Goal: Task Accomplishment & Management: Manage account settings

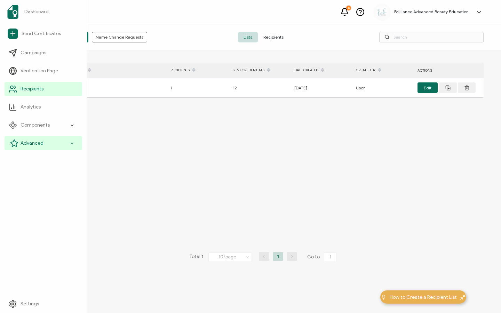
click at [29, 146] on span "Advanced" at bounding box center [32, 143] width 23 height 7
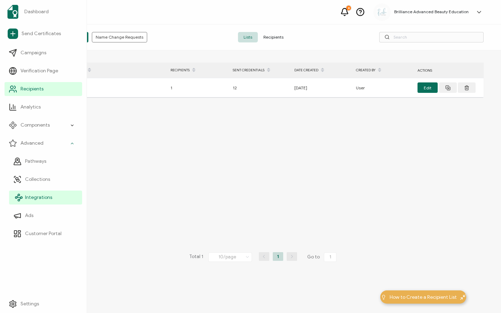
click at [39, 193] on link "Integrations" at bounding box center [45, 198] width 73 height 14
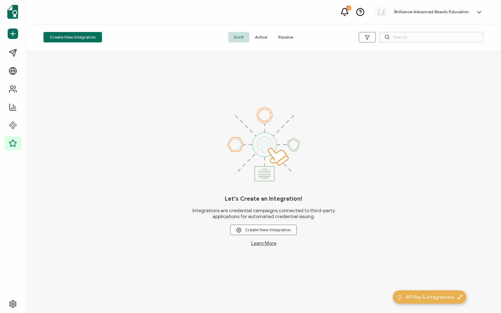
click at [255, 38] on span "Active" at bounding box center [260, 37] width 23 height 10
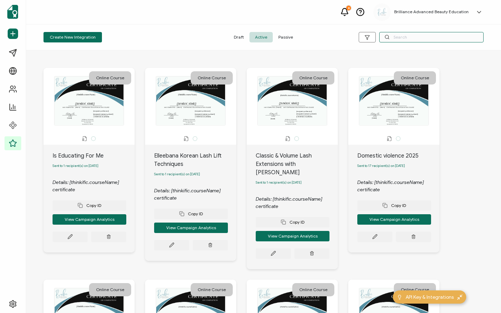
click at [413, 40] on input "text" at bounding box center [431, 37] width 104 height 10
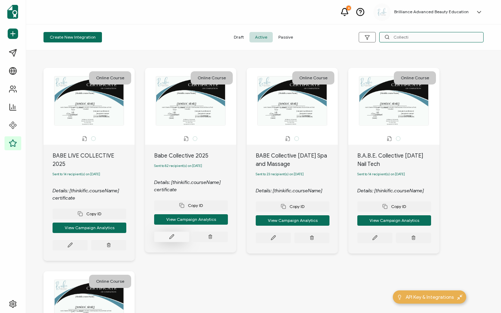
type input "Collecti"
click at [171, 238] on icon at bounding box center [171, 236] width 5 height 5
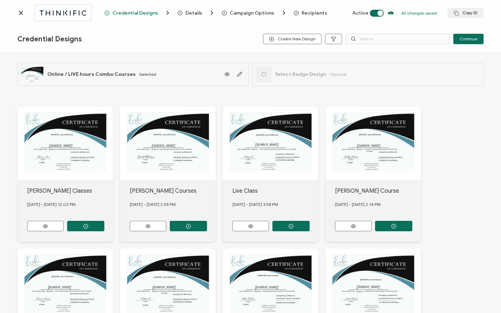
click at [308, 10] on span "Recipients" at bounding box center [314, 12] width 25 height 5
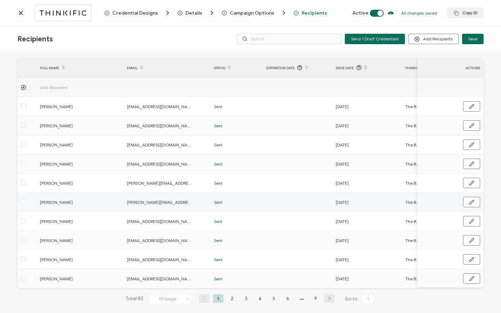
scroll to position [35, 0]
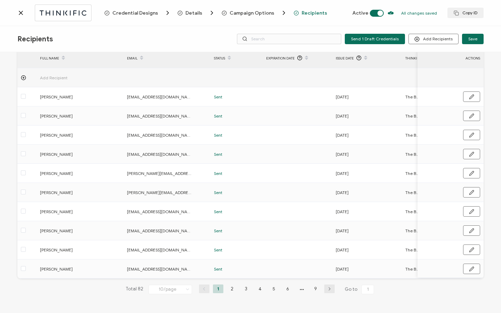
click at [312, 285] on li "9" at bounding box center [315, 289] width 10 height 9
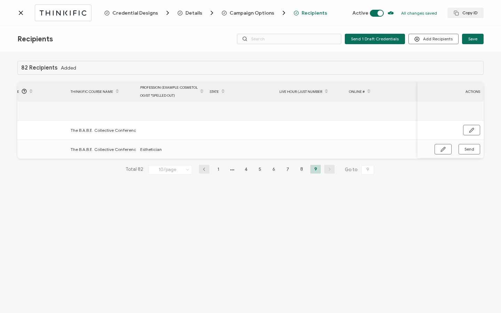
scroll to position [0, 0]
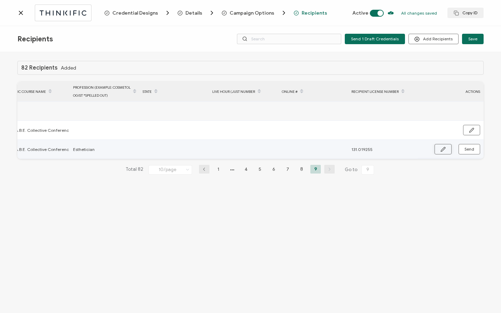
click at [439, 148] on button "button" at bounding box center [442, 149] width 17 height 10
click at [182, 145] on input "text" at bounding box center [173, 149] width 61 height 11
type input "1"
type input "19"
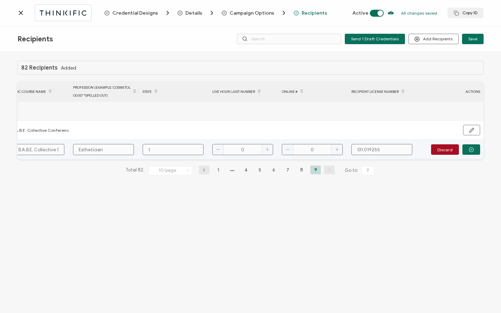
type input "19"
type input "190"
type input "190."
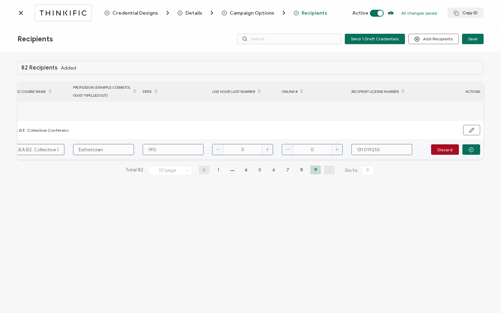
type input "190.0"
type input "190.00"
type input "190.000"
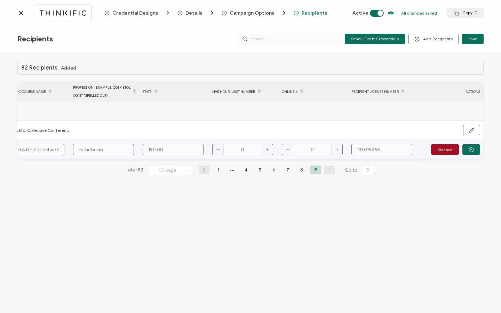
type input "190.000"
type input "190.0008"
type input "190.00081"
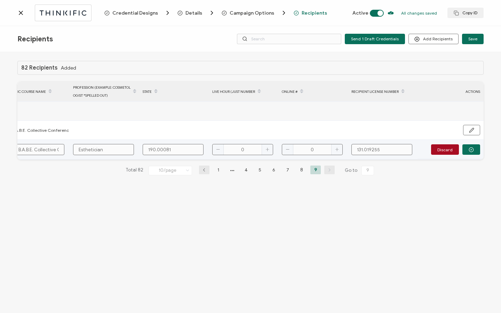
type input "190.000810"
type input "190.0008101"
type input "190.000810"
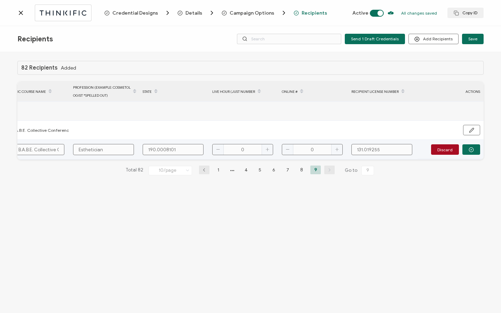
type input "190.000810"
type input "190.00081"
type input "190.000811"
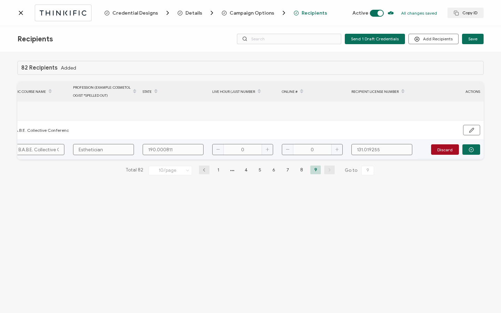
type input "190.0008111"
type input "190.000811"
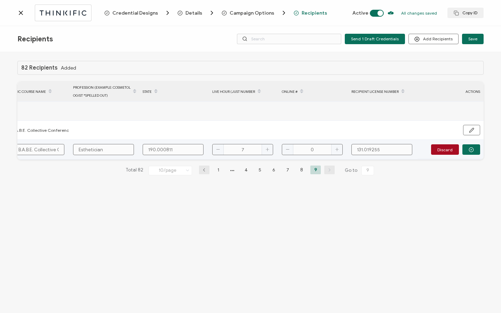
type input "7"
type input "3"
click at [472, 149] on icon "button" at bounding box center [471, 149] width 5 height 5
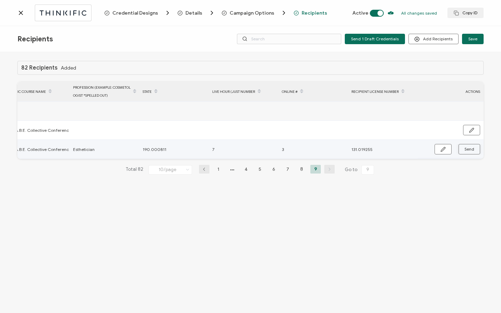
click at [472, 149] on span "Send" at bounding box center [469, 149] width 10 height 4
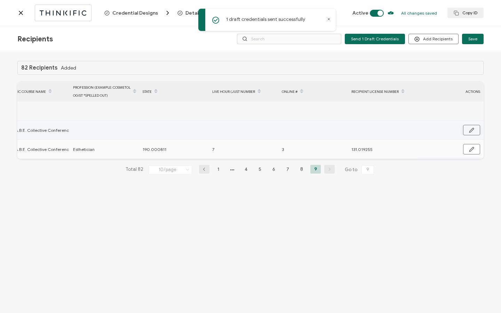
click at [472, 129] on icon "button" at bounding box center [471, 130] width 4 height 4
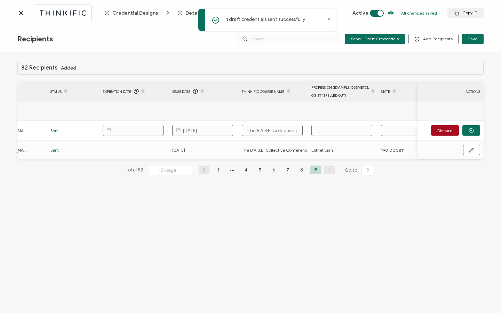
scroll to position [0, 402]
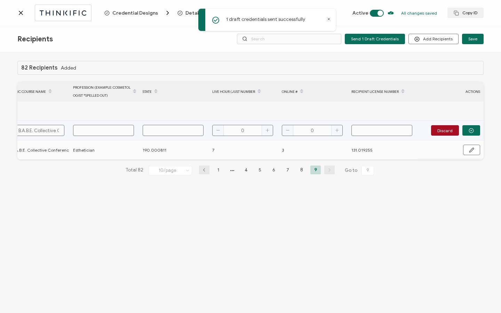
click at [110, 132] on input "text" at bounding box center [103, 130] width 61 height 11
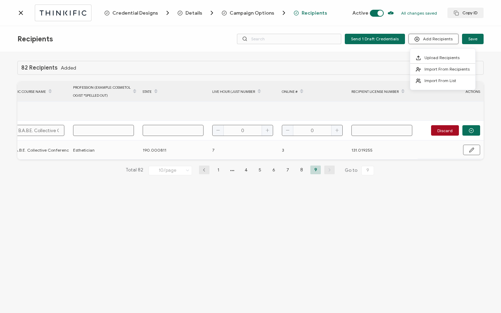
click at [427, 37] on button "Add Recipients" at bounding box center [433, 39] width 50 height 10
click at [437, 57] on span "Upload Recipients" at bounding box center [441, 57] width 35 height 5
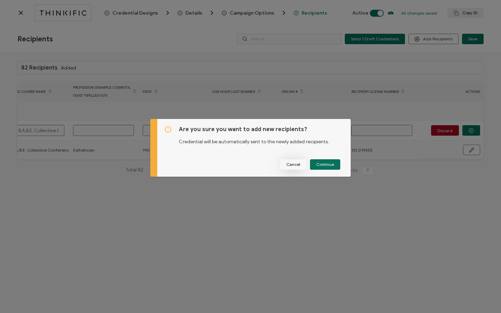
click at [292, 166] on span "Cancel" at bounding box center [293, 164] width 14 height 4
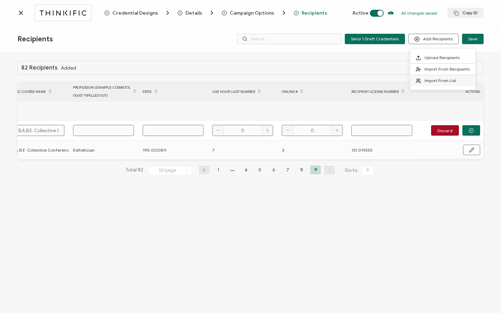
click at [433, 80] on span "Import From List" at bounding box center [440, 80] width 32 height 5
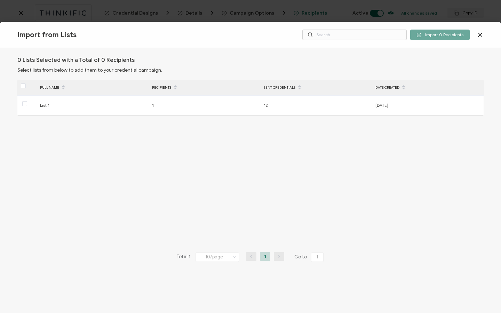
click at [476, 34] on div "Import 0 Recipients" at bounding box center [389, 35] width 190 height 10
click at [482, 35] on icon at bounding box center [480, 34] width 7 height 7
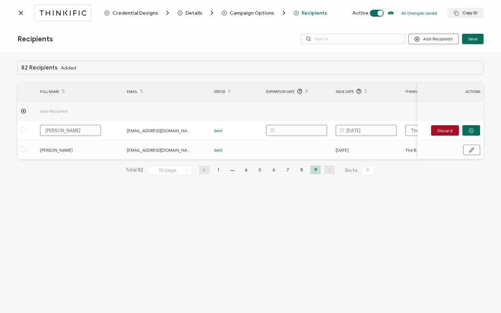
click at [442, 38] on button "Add Recipients" at bounding box center [433, 39] width 50 height 10
click at [344, 67] on div "82 Recipients Added" at bounding box center [250, 68] width 466 height 14
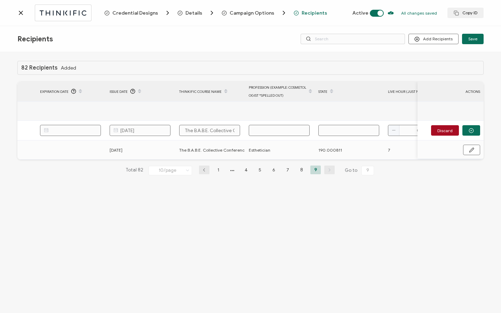
scroll to position [0, 226]
click at [475, 151] on button "button" at bounding box center [471, 150] width 17 height 10
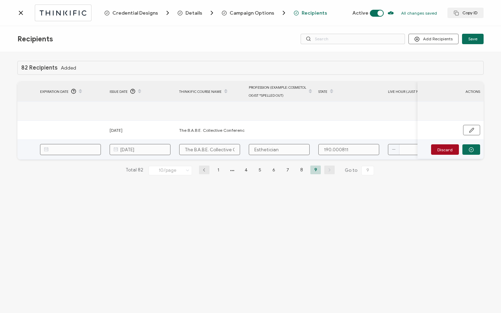
click at [129, 149] on input "[DATE]" at bounding box center [140, 149] width 61 height 11
drag, startPoint x: 134, startPoint y: 225, endPoint x: 235, endPoint y: 219, distance: 101.8
click at [134, 225] on span "15" at bounding box center [137, 227] width 8 height 8
type input "[DATE]"
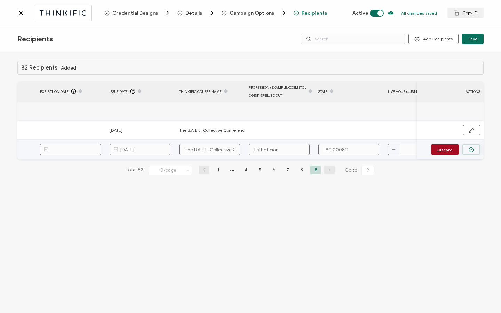
click at [473, 150] on circle "button" at bounding box center [471, 150] width 5 height 5
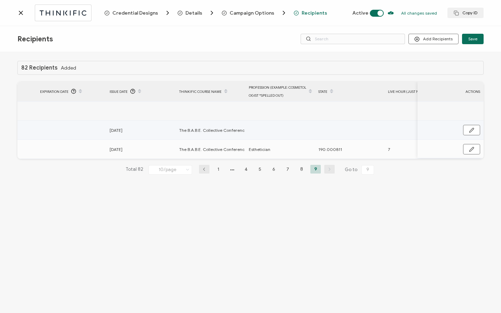
drag, startPoint x: 468, startPoint y: 131, endPoint x: 462, endPoint y: 131, distance: 6.6
click at [468, 131] on button "button" at bounding box center [471, 130] width 17 height 10
click at [131, 131] on input "[DATE]" at bounding box center [140, 130] width 61 height 11
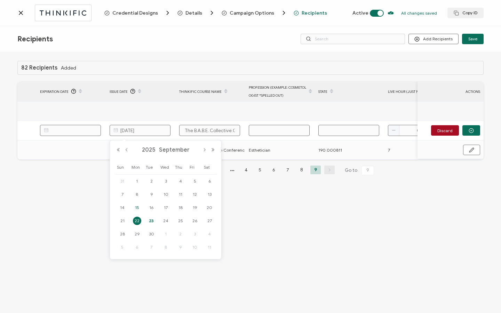
drag, startPoint x: 136, startPoint y: 206, endPoint x: 141, endPoint y: 202, distance: 6.6
click at [136, 206] on span "15" at bounding box center [137, 208] width 8 height 8
type input "[DATE]"
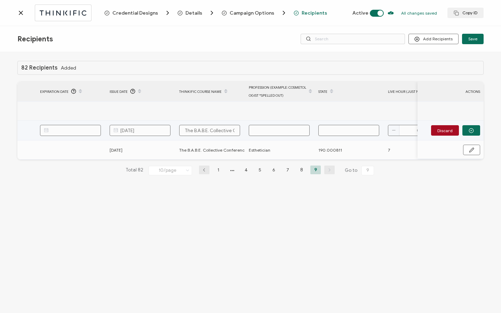
click at [280, 132] on input "text" at bounding box center [279, 130] width 61 height 11
type input "E"
type input "Es"
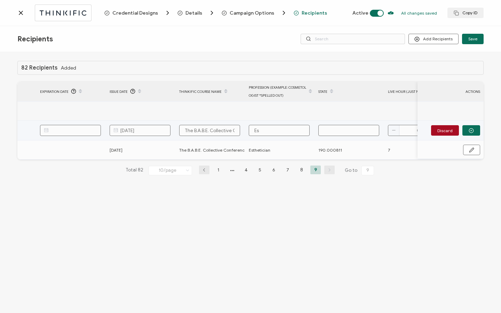
type input "Est"
type input "Esth"
type input "Esthe"
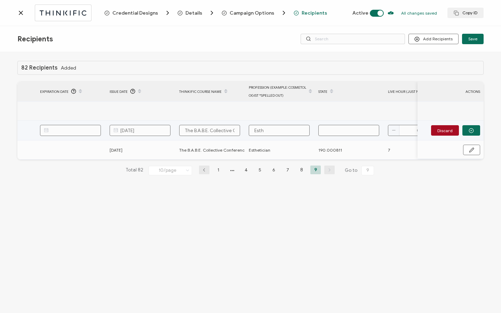
type input "Esthe"
type input "Esthet"
type input "Estheti"
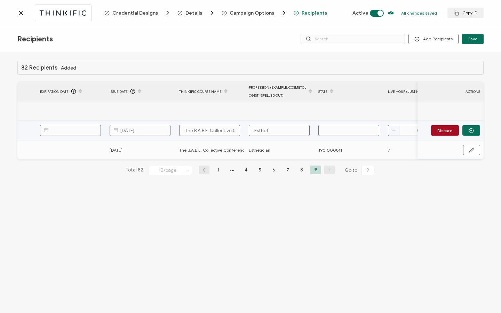
type input "Esthetic"
type input "Esthetici"
type input "Estheticia"
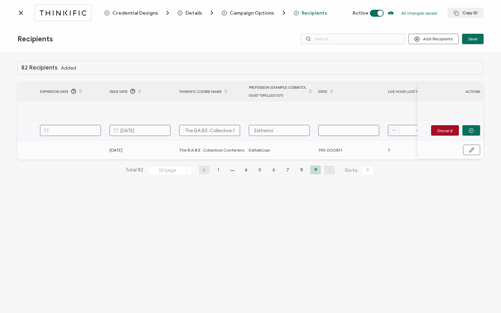
type input "Estheticia"
type input "Esthetician"
type input "1"
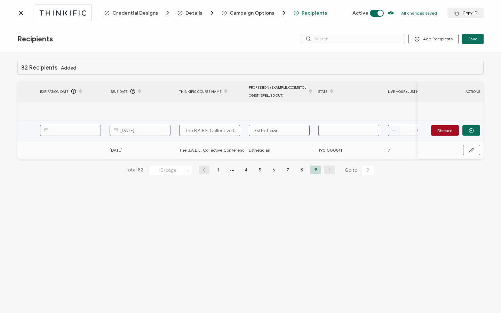
type input "1"
type input "19"
type input "190"
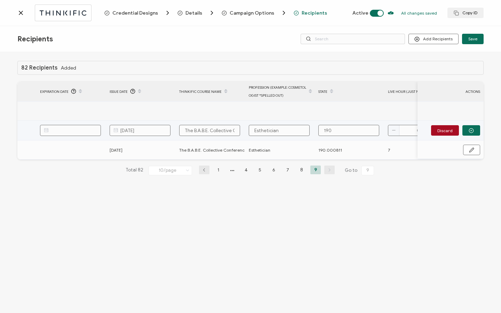
type input "190."
type input "190.0"
type input "190.00"
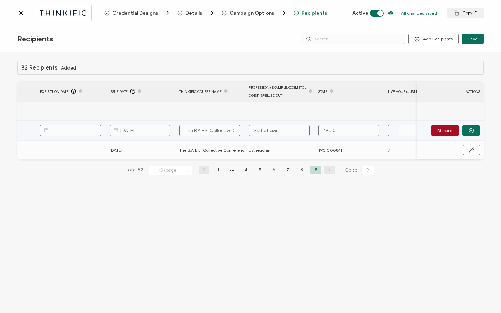
type input "190.00"
type input "190.000"
type input "190.0008"
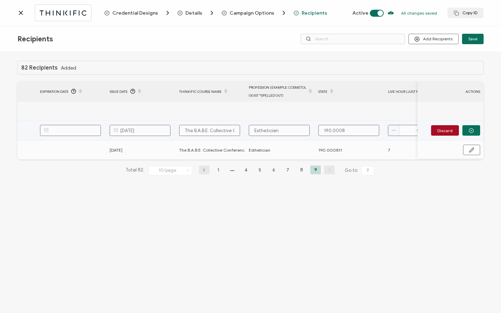
type input "190.00081"
type input "190.000811"
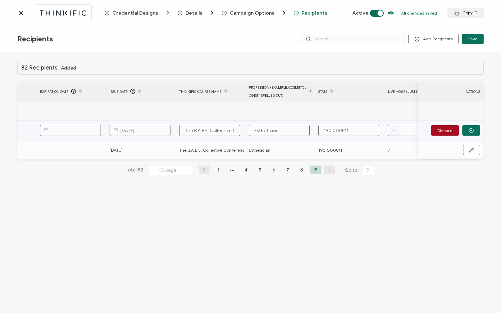
type input "7"
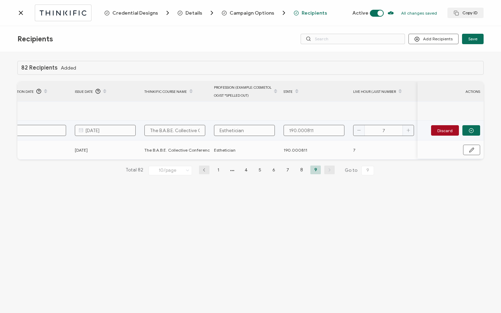
type input "3"
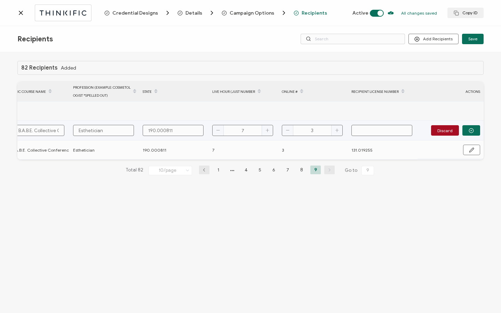
paste input "131.010861"
type input "131.010861"
click at [473, 132] on icon "button" at bounding box center [471, 130] width 5 height 5
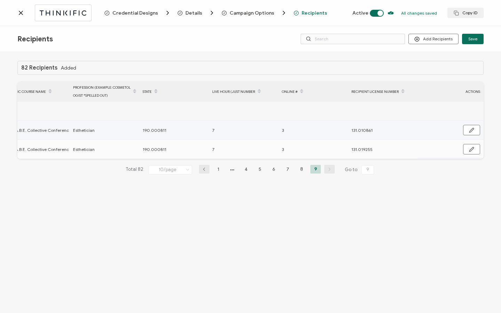
click at [472, 132] on icon "button" at bounding box center [471, 130] width 5 height 5
click at [472, 132] on circle "button" at bounding box center [471, 130] width 5 height 5
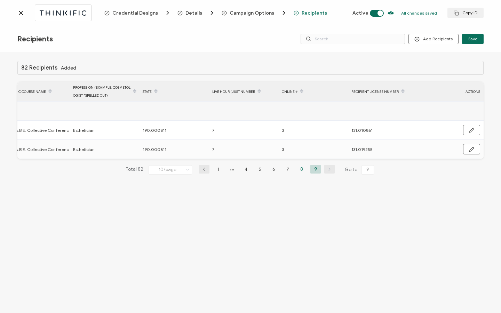
click at [302, 173] on li "8" at bounding box center [301, 169] width 10 height 9
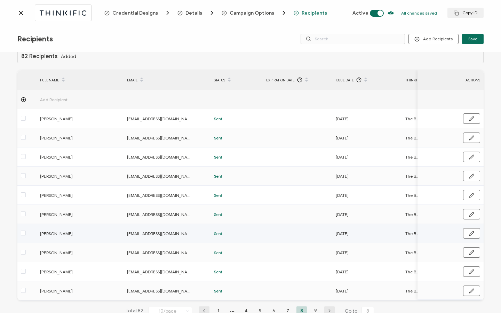
scroll to position [0, 0]
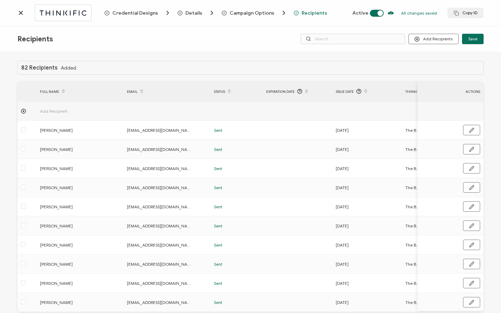
click at [21, 13] on icon at bounding box center [20, 12] width 7 height 7
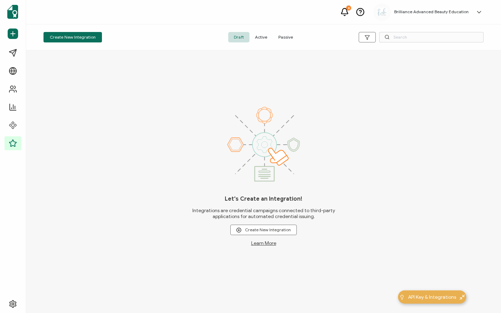
drag, startPoint x: 259, startPoint y: 36, endPoint x: 263, endPoint y: 35, distance: 4.4
click at [260, 36] on span "Active" at bounding box center [260, 37] width 23 height 10
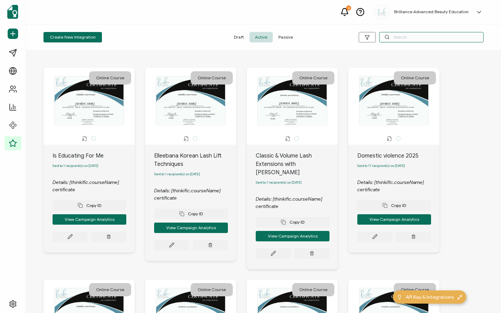
click at [444, 35] on input "text" at bounding box center [431, 37] width 104 height 10
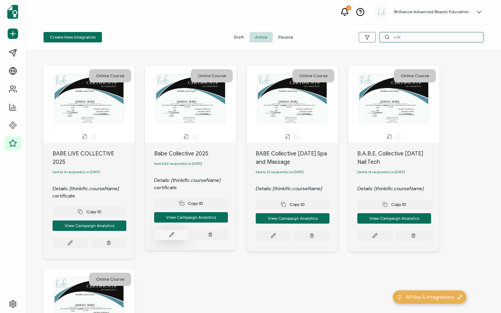
scroll to position [4, 0]
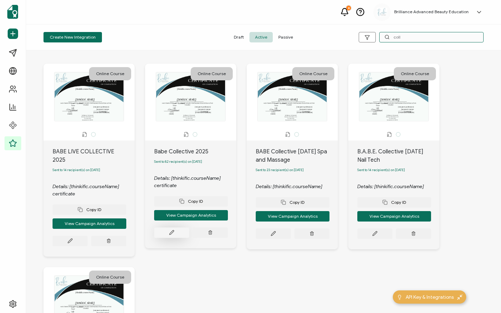
type input "coll"
click at [168, 234] on button at bounding box center [171, 233] width 35 height 10
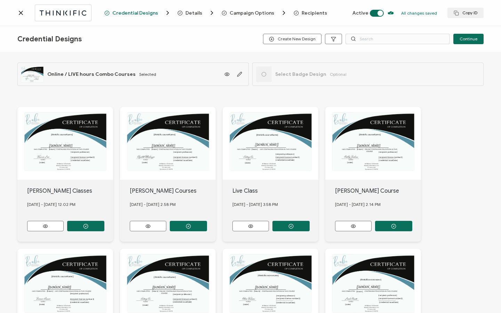
click at [303, 12] on span "Recipients" at bounding box center [314, 12] width 25 height 5
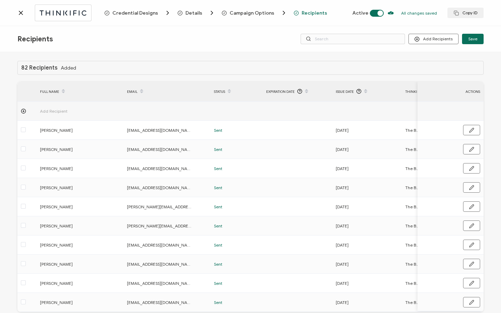
click at [62, 110] on span "Add Recipient" at bounding box center [73, 111] width 66 height 8
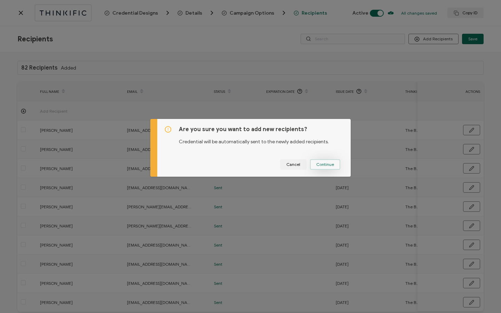
click at [314, 163] on button "Continue" at bounding box center [325, 164] width 30 height 10
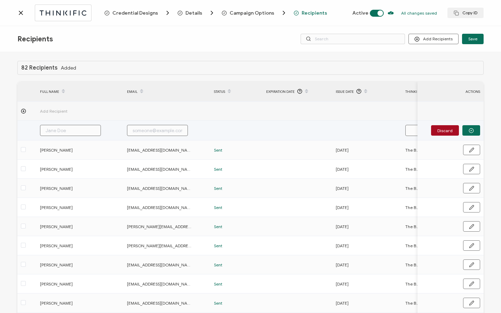
click at [86, 132] on input "text" at bounding box center [70, 130] width 61 height 11
type input "M"
type input "Me"
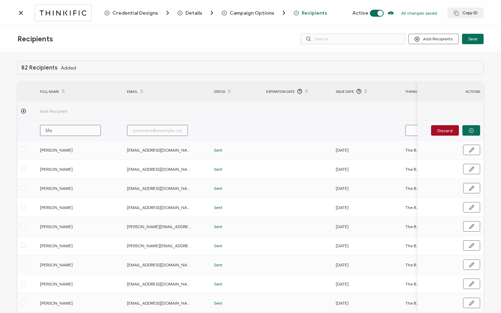
type input "[PERSON_NAME]"
type input "Meli"
type input "Melis"
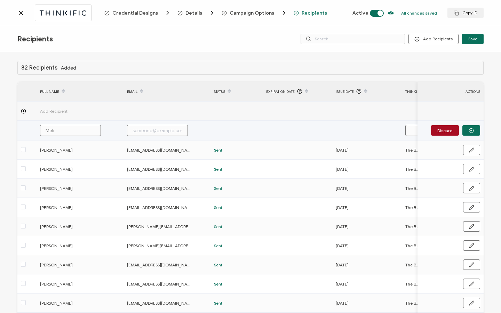
type input "Melis"
type input "[PERSON_NAME]"
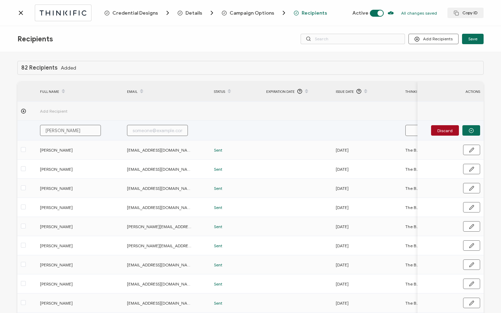
type input "[PERSON_NAME]"
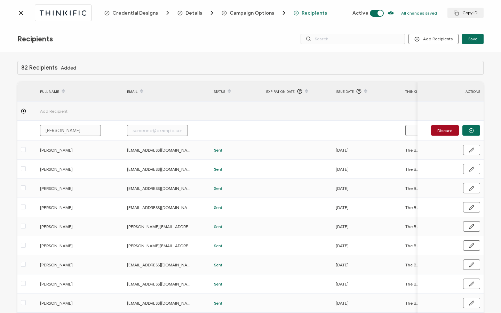
click at [159, 313] on div "FULL NAME EMAIL Status Expiration Date Issue Date Thinkific Course Name Profess…" at bounding box center [250, 207] width 466 height 250
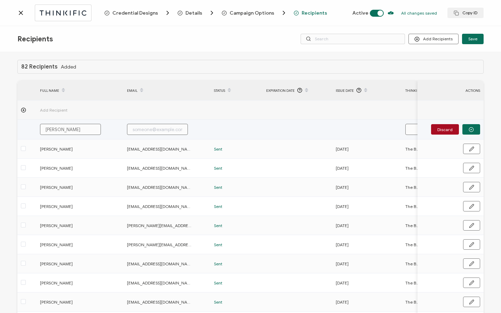
scroll to position [1, 0]
click at [82, 132] on input "[PERSON_NAME]" at bounding box center [70, 128] width 61 height 11
type input "[PERSON_NAME]"
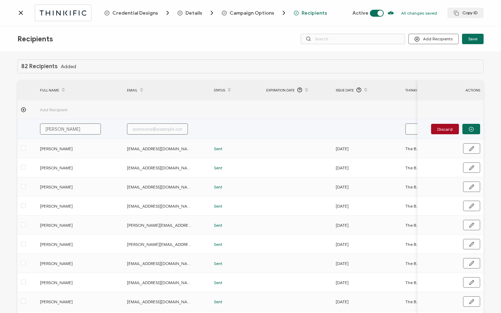
type input "[PERSON_NAME]"
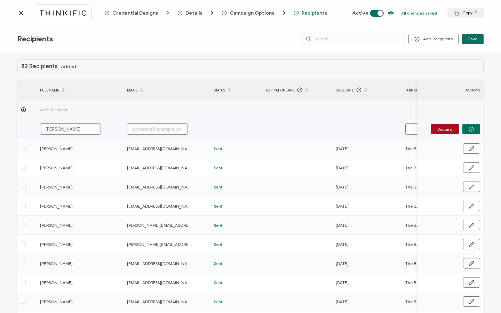
type input "[PERSON_NAME]"
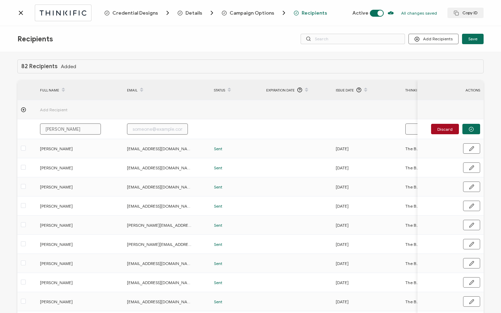
type input "[PERSON_NAME]"
click at [162, 129] on div "[EMAIL_ADDRESS][DOMAIN_NAME]" at bounding box center [172, 134] width 74 height 13
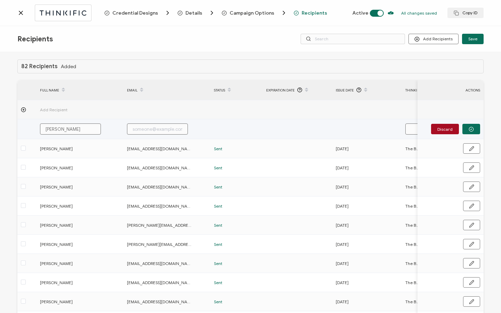
click at [132, 126] on input "text" at bounding box center [157, 128] width 61 height 11
paste input "[EMAIL_ADDRESS][DOMAIN_NAME]"
type input "[EMAIL_ADDRESS][DOMAIN_NAME]"
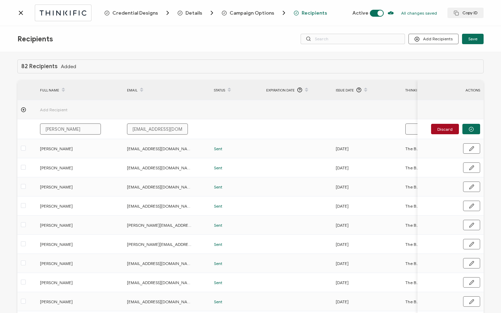
scroll to position [0, 5]
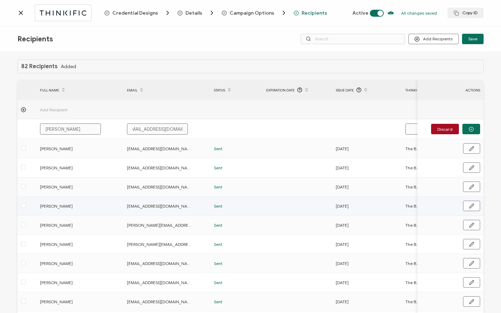
type input "[EMAIL_ADDRESS][DOMAIN_NAME]"
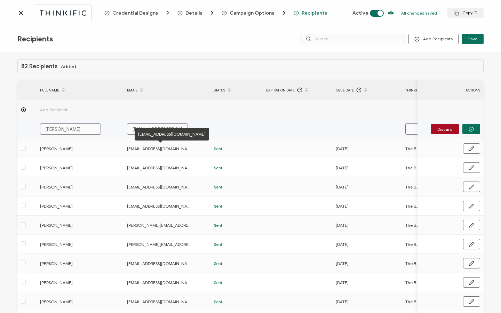
drag, startPoint x: 133, startPoint y: 128, endPoint x: 142, endPoint y: 132, distance: 9.8
click at [135, 129] on input "[EMAIL_ADDRESS][DOMAIN_NAME]" at bounding box center [157, 128] width 61 height 11
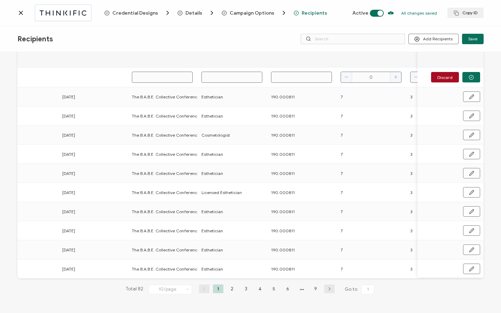
scroll to position [0, 273]
drag, startPoint x: 133, startPoint y: 93, endPoint x: 200, endPoint y: 95, distance: 67.5
click at [203, 95] on tr "[PERSON_NAME] [EMAIL_ADDRESS][DOMAIN_NAME] Sent [DATE] The B.A.B.E. Collective …" at bounding box center [178, 96] width 868 height 19
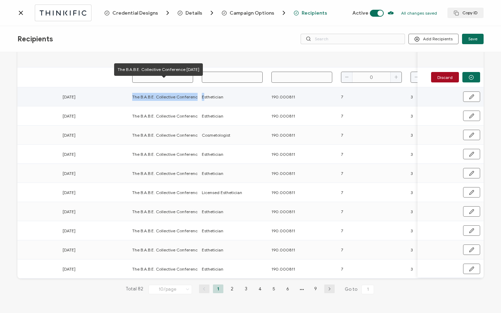
copy tr "The B.A.B.E. Collective Conference [DATE] E"
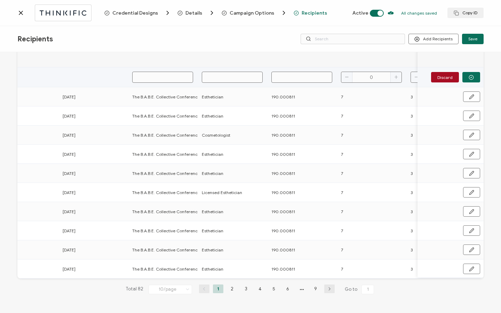
click at [170, 78] on input "text" at bounding box center [162, 77] width 61 height 11
paste input "The B.A.B.E. Collective Conference [DATE] E"
type input "The B.A.B.E. Collective Conference [DATE] E"
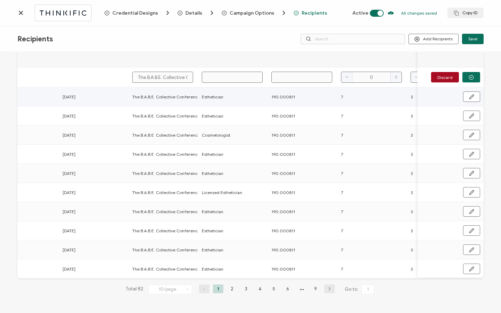
scroll to position [0, 69]
type input "The B.A.B.E. Collective Conference [DATE]"
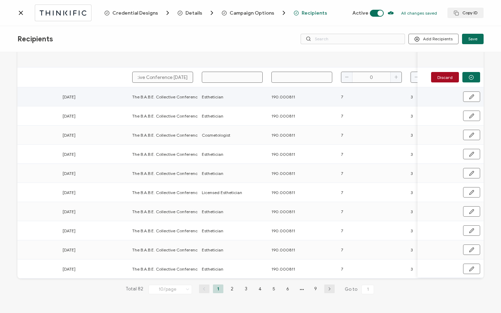
scroll to position [0, 0]
type input "C"
type input "Co"
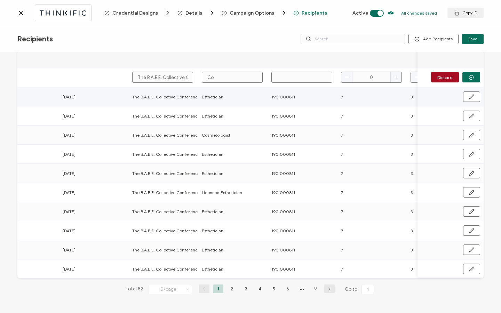
type input "Cos"
type input "Cosm"
type input "[PERSON_NAME]"
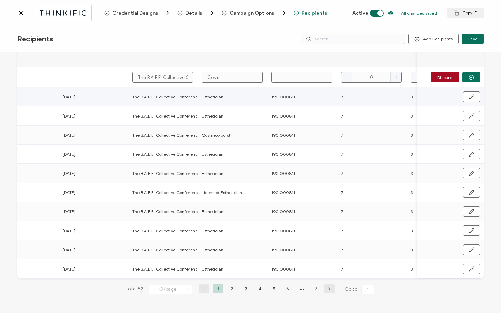
type input "[PERSON_NAME]"
type input "Cosmet"
type input "Cosmeto"
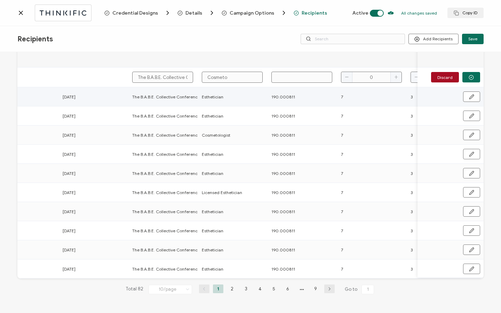
type input "Cosmetol"
type input "Cosmetolo"
type input "Cosmetolog"
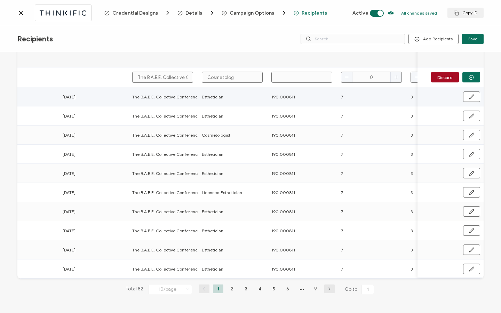
type input "Cosmetolog"
type input "Cosmetologi"
type input "Cosmetologis"
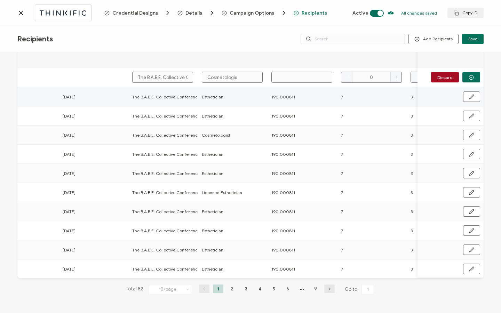
type input "Cosmetologist"
type input "1"
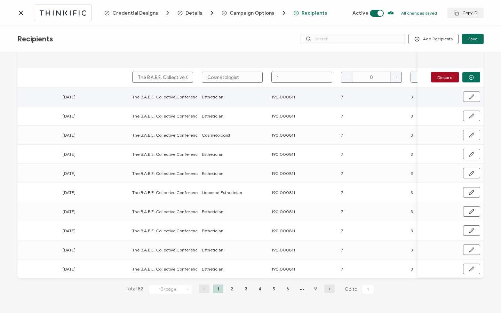
type input "19"
type input "190"
type input "190."
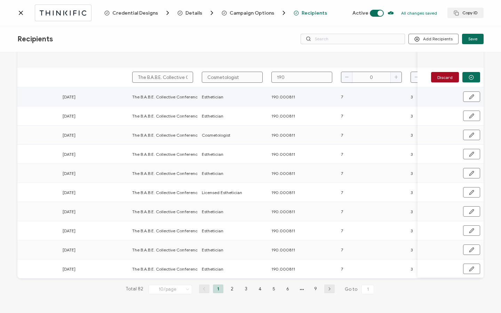
type input "190."
type input "190.0"
type input "190.00"
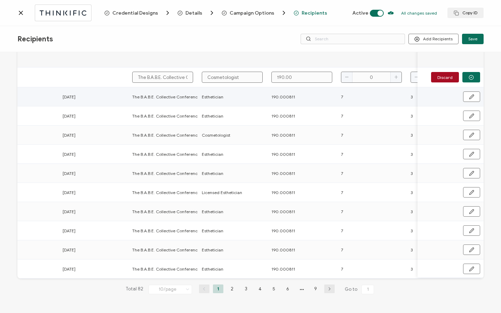
type input "190.000"
type input "190.0008"
type input "190.00081"
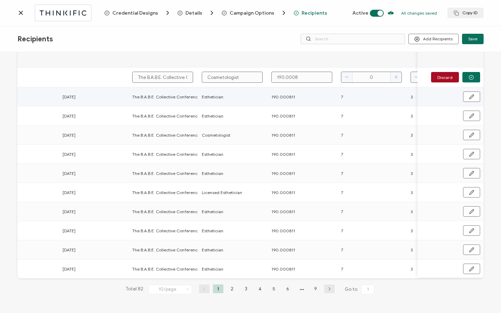
type input "190.00081"
type input "190.000811"
type input "7"
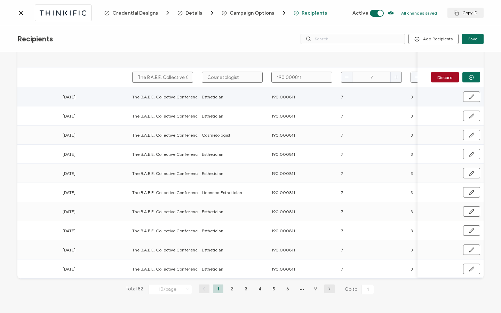
type input "7"
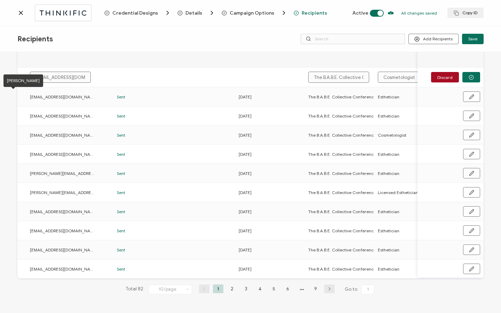
scroll to position [0, 130]
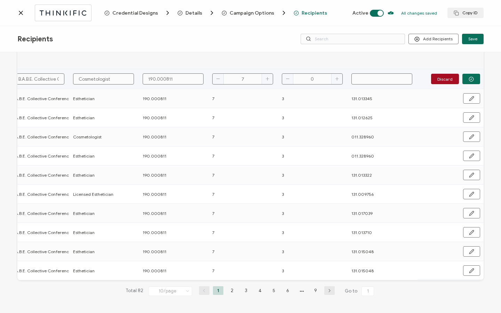
click at [376, 82] on input "text" at bounding box center [381, 78] width 61 height 11
paste input "011 223600"
type input "011 223600"
drag, startPoint x: 362, startPoint y: 78, endPoint x: 365, endPoint y: 79, distance: 3.7
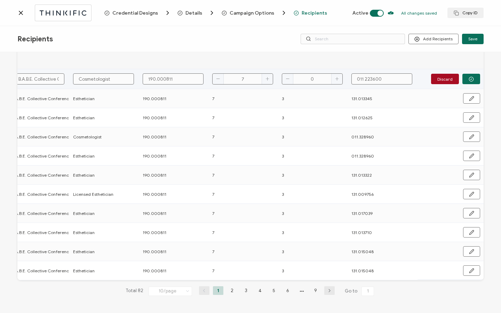
click at [362, 78] on input "011 223600" at bounding box center [381, 78] width 61 height 11
type input "011223600"
type input "011.223600"
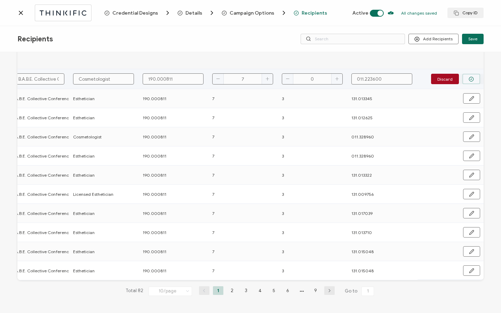
type input "011.223600"
click at [462, 76] on button "button" at bounding box center [471, 79] width 18 height 10
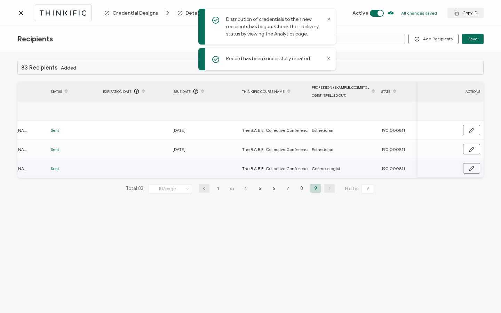
click at [472, 167] on icon "button" at bounding box center [471, 168] width 4 height 4
click at [201, 166] on input "text" at bounding box center [203, 168] width 61 height 11
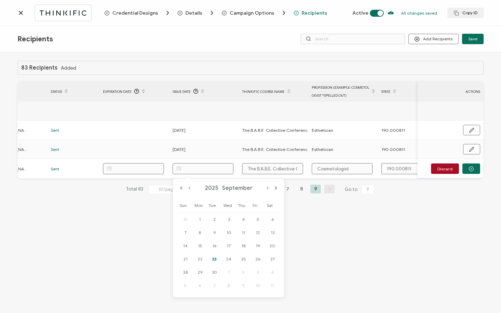
drag, startPoint x: 201, startPoint y: 246, endPoint x: 285, endPoint y: 238, distance: 84.3
click at [201, 246] on span "15" at bounding box center [200, 246] width 8 height 8
type input "[DATE]"
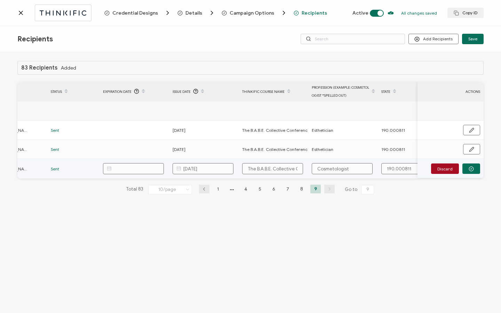
click at [476, 169] on button "button" at bounding box center [471, 169] width 18 height 10
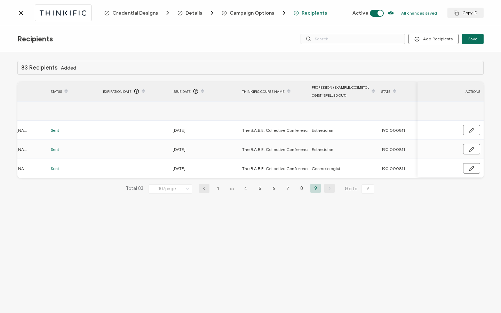
click at [21, 13] on icon at bounding box center [20, 12] width 3 height 3
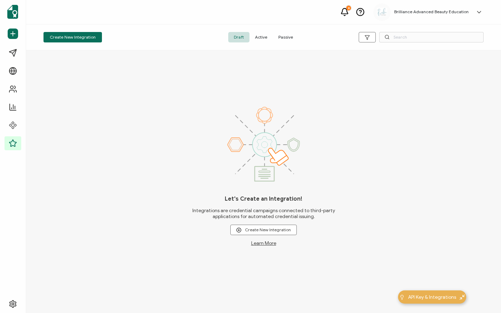
click at [262, 39] on span "Active" at bounding box center [260, 37] width 23 height 10
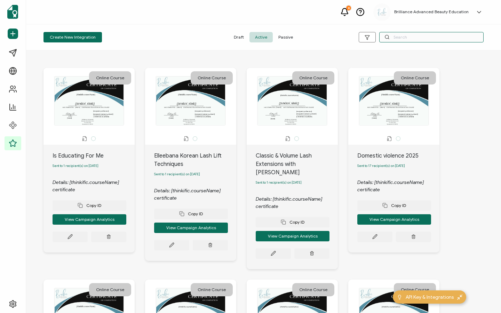
click at [409, 37] on input "text" at bounding box center [431, 37] width 104 height 10
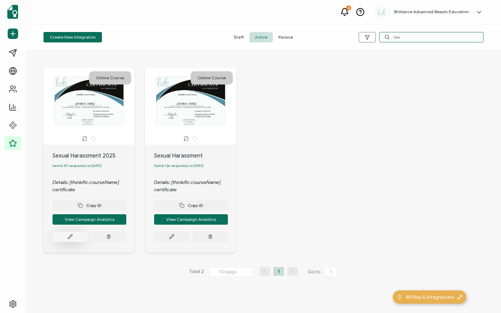
type input "Sex"
click at [72, 239] on icon at bounding box center [69, 236] width 5 height 5
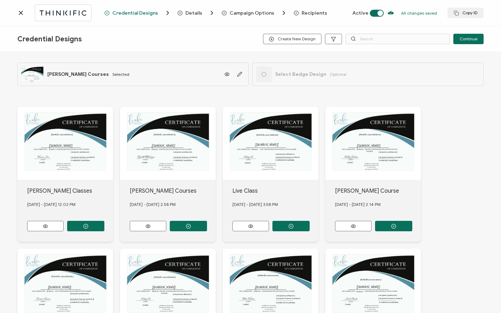
click at [306, 12] on span "Recipients" at bounding box center [314, 12] width 25 height 5
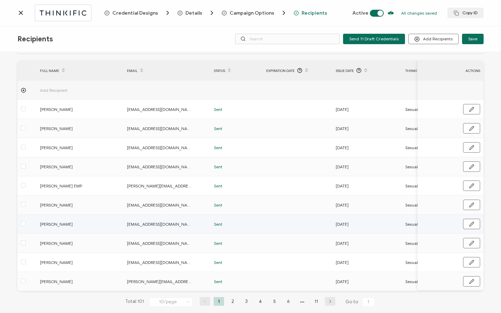
scroll to position [35, 0]
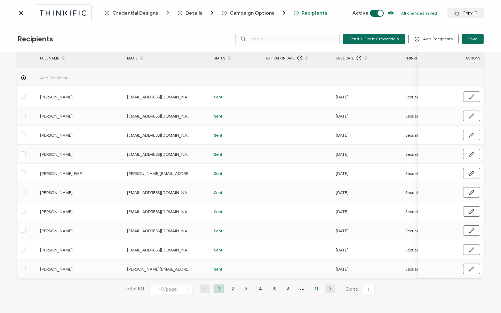
click at [312, 287] on li "11" at bounding box center [316, 289] width 10 height 9
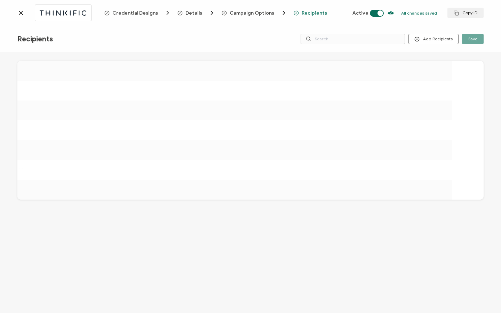
scroll to position [0, 0]
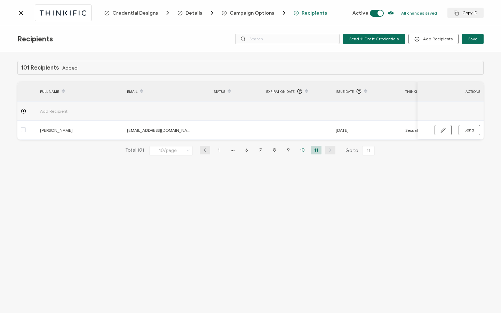
click at [300, 152] on li "10" at bounding box center [302, 150] width 10 height 9
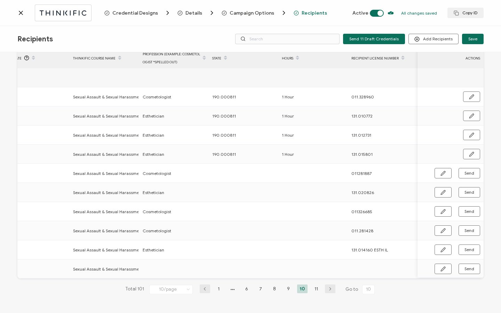
scroll to position [0, 335]
click at [437, 264] on button "button" at bounding box center [442, 269] width 17 height 10
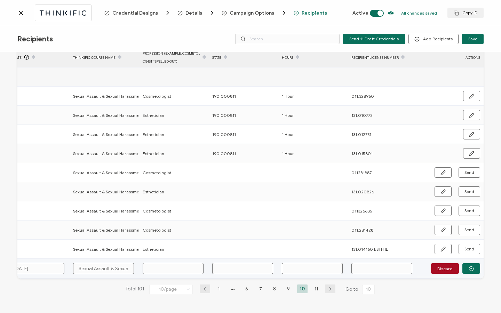
scroll to position [36, 0]
click at [241, 265] on input "text" at bounding box center [242, 268] width 61 height 11
type input "0"
type input "1"
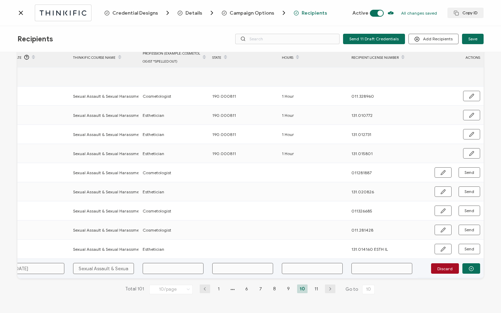
type input "1"
type input "19"
type input "190"
paste input "131.019255"
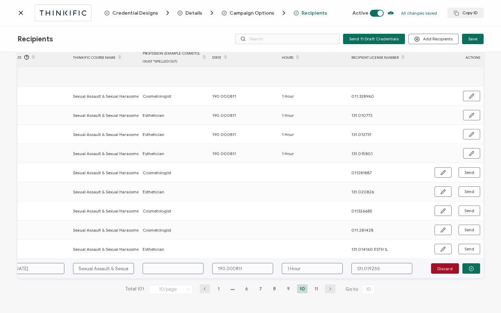
click at [183, 269] on input "text" at bounding box center [173, 268] width 61 height 11
click at [464, 264] on button "button" at bounding box center [471, 268] width 18 height 10
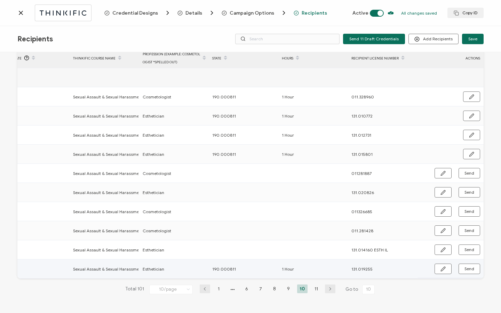
click at [465, 267] on span "Send" at bounding box center [469, 269] width 10 height 4
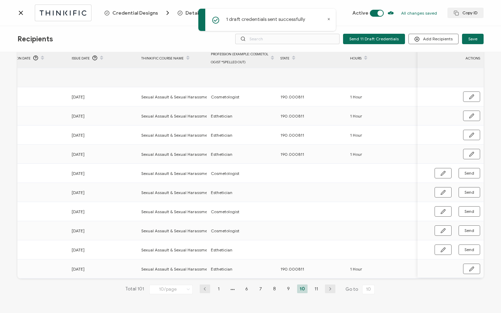
scroll to position [0, 173]
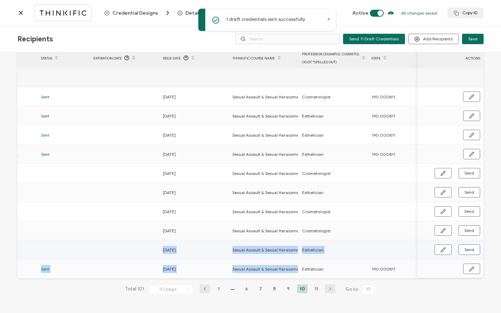
drag, startPoint x: 337, startPoint y: 277, endPoint x: 135, endPoint y: 250, distance: 203.5
click at [118, 252] on tbody "Add Recipient [PERSON_NAME] [EMAIL_ADDRESS][DOMAIN_NAME] Sent [DATE] Sexual Ass…" at bounding box center [243, 173] width 798 height 210
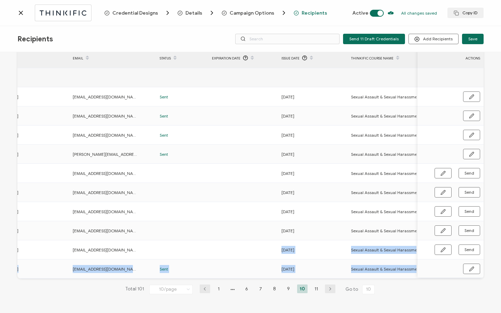
scroll to position [0, 50]
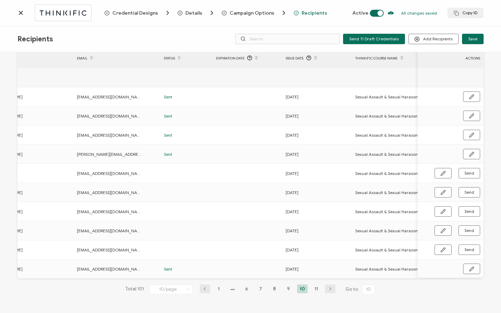
drag, startPoint x: 280, startPoint y: 277, endPoint x: 40, endPoint y: 283, distance: 240.5
click at [40, 283] on div "101 Recipients Added FULL NAME EMAIL Status Expiration Date Issue Date Thinkifi…" at bounding box center [250, 166] width 466 height 278
click at [39, 283] on div "101 Recipients Added FULL NAME EMAIL Status Expiration Date Issue Date Thinkifi…" at bounding box center [250, 166] width 466 height 278
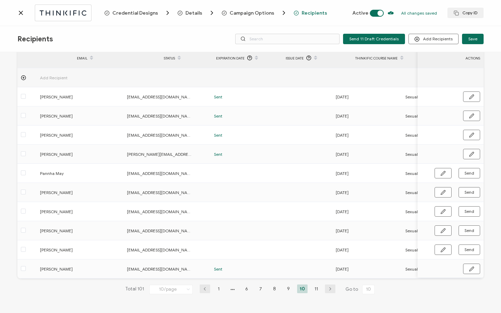
scroll to position [0, 0]
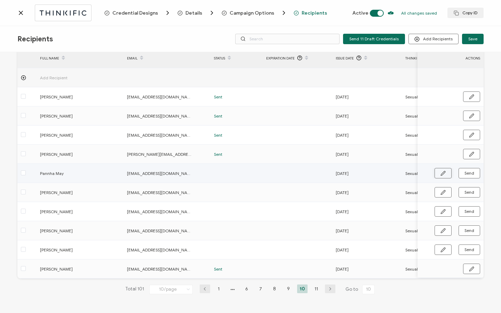
click at [440, 171] on icon "button" at bounding box center [442, 173] width 5 height 5
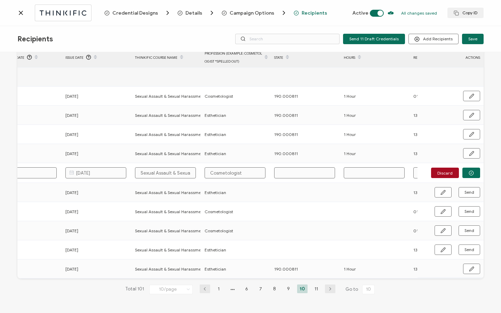
scroll to position [0, 335]
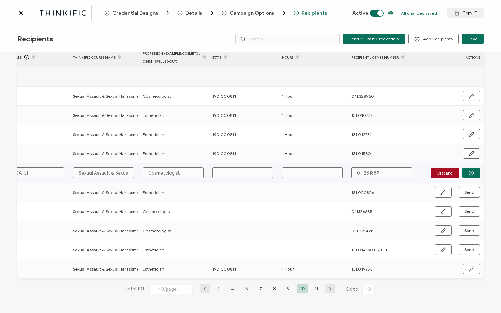
click at [244, 173] on input "text" at bounding box center [242, 172] width 61 height 11
click at [469, 172] on circle "button" at bounding box center [471, 173] width 5 height 5
click at [468, 172] on span "Send" at bounding box center [469, 173] width 10 height 4
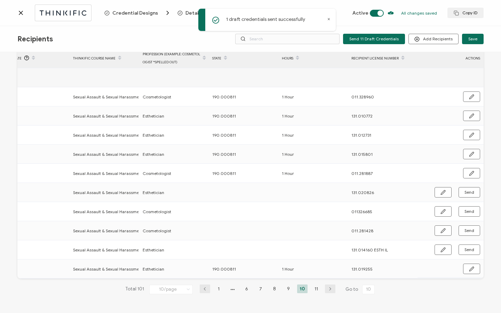
drag, startPoint x: 324, startPoint y: 278, endPoint x: 224, endPoint y: 282, distance: 99.6
click at [224, 283] on div "101 Recipients Added FULL NAME EMAIL Status Expiration Date Issue Date Thinkifi…" at bounding box center [250, 166] width 466 height 278
drag, startPoint x: 226, startPoint y: 279, endPoint x: 186, endPoint y: 278, distance: 39.7
click at [160, 281] on div "101 Recipients Added FULL NAME EMAIL Status Expiration Date Issue Date Thinkifi…" at bounding box center [250, 166] width 466 height 278
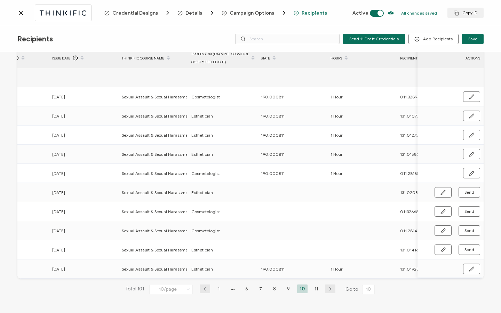
scroll to position [0, 298]
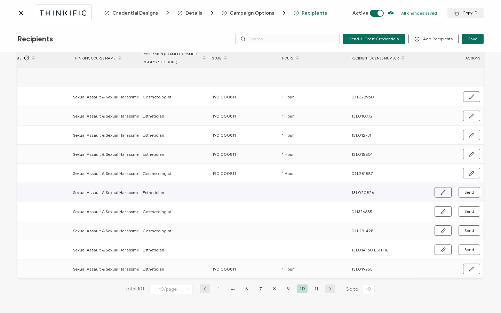
click at [436, 194] on button "button" at bounding box center [442, 192] width 17 height 10
click at [223, 183] on td at bounding box center [244, 192] width 70 height 20
click at [226, 186] on input "text" at bounding box center [242, 191] width 61 height 11
click at [469, 194] on button "button" at bounding box center [471, 192] width 18 height 10
click at [470, 193] on span "Send" at bounding box center [469, 192] width 10 height 4
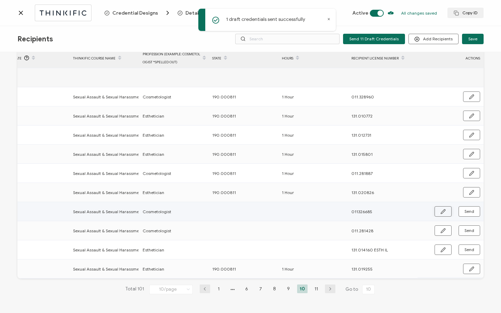
click at [440, 210] on icon "button" at bounding box center [442, 211] width 5 height 5
click at [360, 207] on input "011326685" at bounding box center [381, 211] width 61 height 11
click at [222, 211] on input "text" at bounding box center [242, 211] width 61 height 11
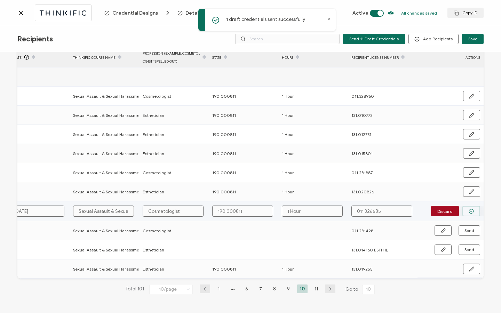
click at [469, 212] on icon "button" at bounding box center [471, 211] width 5 height 5
click at [467, 210] on span "Send" at bounding box center [469, 211] width 10 height 4
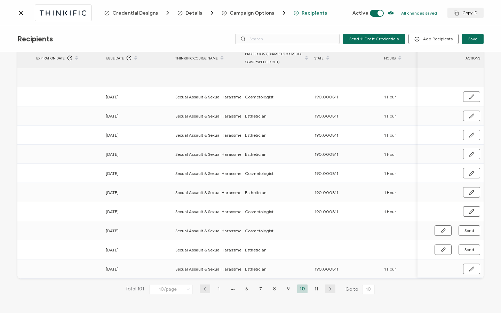
scroll to position [0, 245]
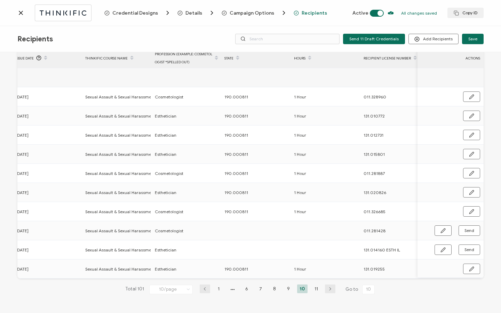
click at [20, 14] on icon at bounding box center [20, 12] width 7 height 7
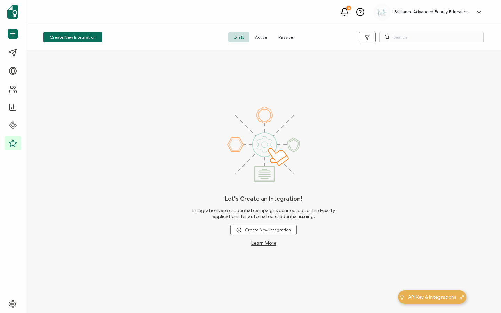
click at [262, 39] on span "Active" at bounding box center [260, 37] width 23 height 10
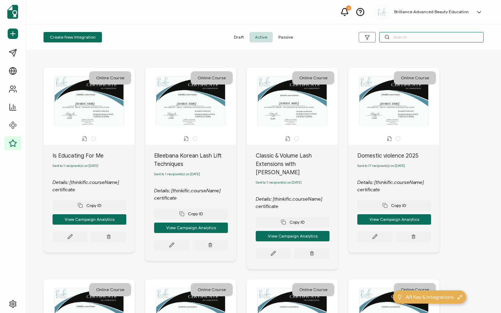
click at [429, 38] on input "text" at bounding box center [431, 37] width 104 height 10
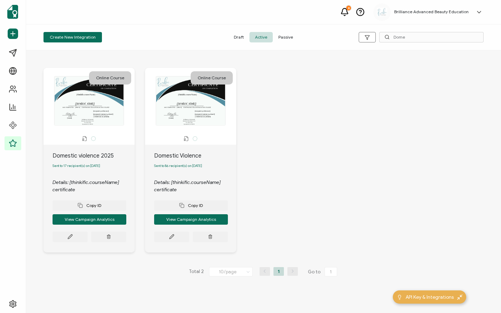
click at [175, 232] on div "Copy ID View Campaign Analytics" at bounding box center [191, 217] width 74 height 49
click at [175, 233] on div "Copy ID View Campaign Analytics" at bounding box center [191, 217] width 74 height 49
click at [174, 240] on button at bounding box center [171, 237] width 35 height 10
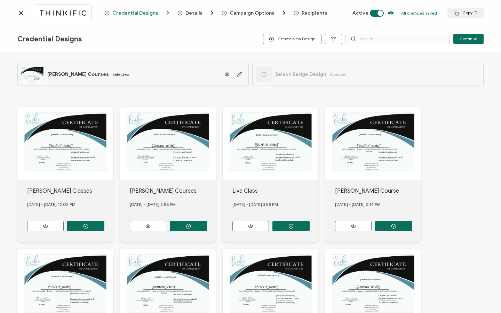
click at [303, 12] on span "Recipients" at bounding box center [314, 12] width 25 height 5
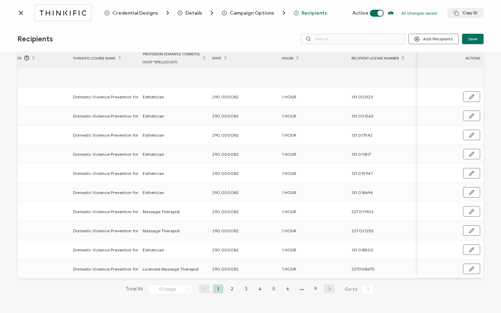
scroll to position [0, 333]
drag, startPoint x: 212, startPoint y: 268, endPoint x: 238, endPoint y: 264, distance: 26.3
click at [239, 265] on div "290.000082" at bounding box center [243, 269] width 69 height 8
copy span "290.000082"
click at [312, 290] on li "9" at bounding box center [315, 289] width 10 height 9
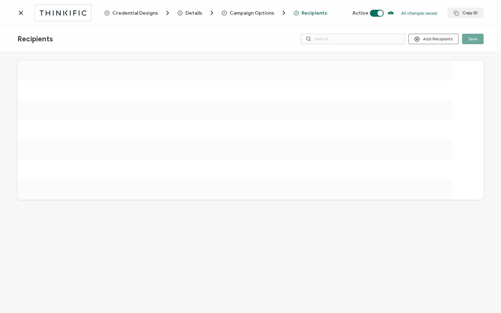
scroll to position [0, 0]
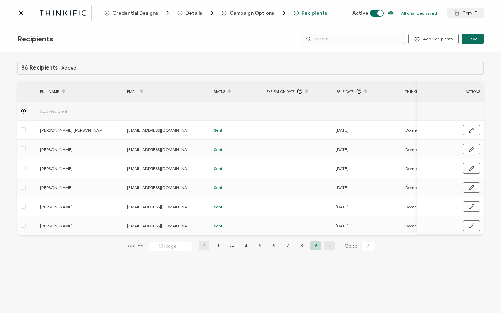
click at [23, 15] on icon at bounding box center [20, 12] width 7 height 7
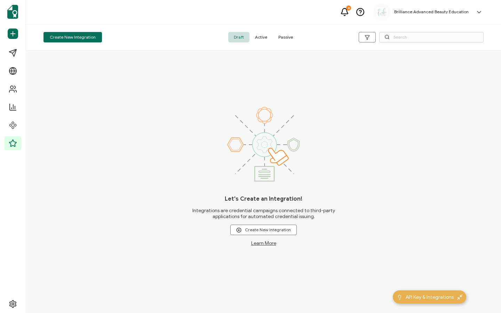
click at [261, 38] on span "Active" at bounding box center [260, 37] width 23 height 10
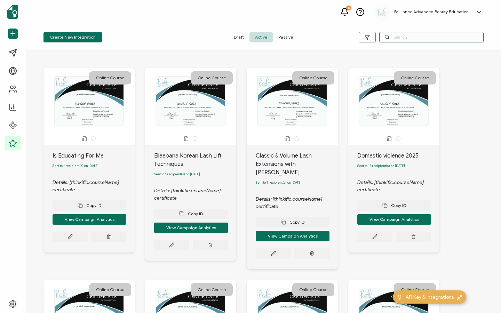
click at [400, 37] on input "text" at bounding box center [431, 37] width 104 height 10
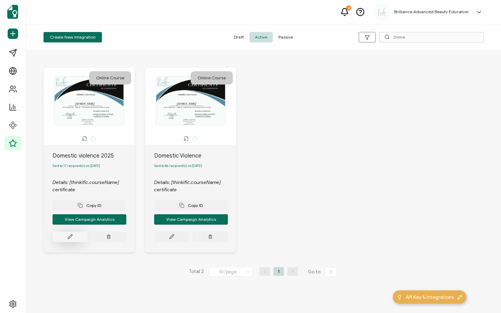
click at [60, 240] on button at bounding box center [70, 237] width 35 height 10
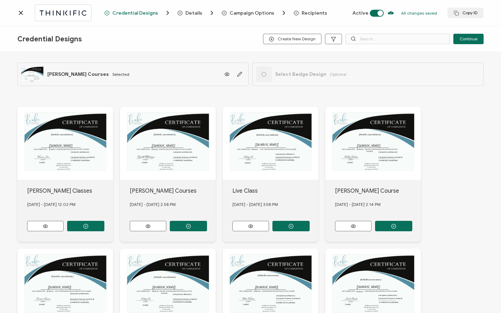
click at [302, 10] on span "Recipients" at bounding box center [314, 12] width 25 height 5
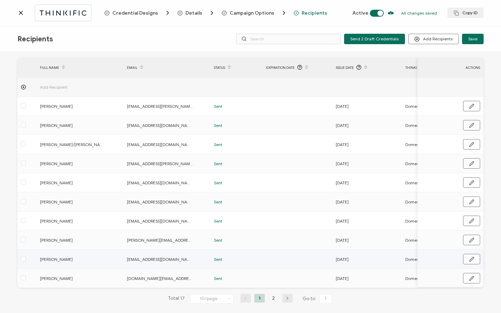
scroll to position [35, 0]
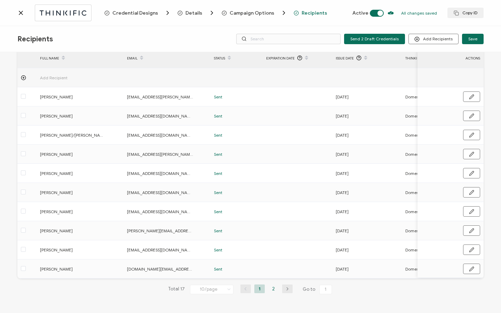
click at [273, 288] on li "2" at bounding box center [273, 289] width 10 height 9
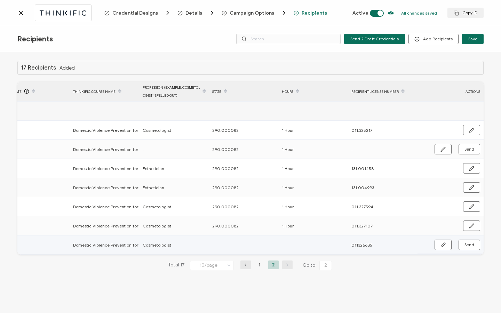
drag, startPoint x: 437, startPoint y: 247, endPoint x: 419, endPoint y: 245, distance: 17.8
click at [436, 247] on button "button" at bounding box center [442, 245] width 17 height 10
paste input "290.000082"
click at [300, 244] on input "text" at bounding box center [312, 245] width 61 height 11
drag, startPoint x: 364, startPoint y: 247, endPoint x: 383, endPoint y: 266, distance: 27.1
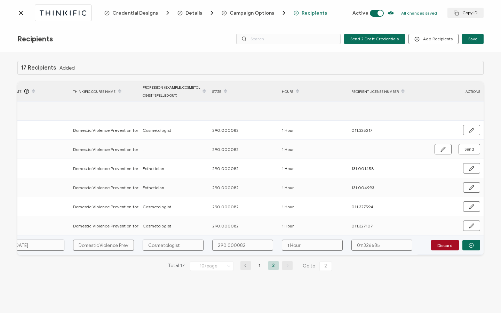
click at [365, 248] on input "011326685" at bounding box center [381, 245] width 61 height 11
click at [464, 240] on button "button" at bounding box center [471, 245] width 18 height 10
click at [471, 243] on span "Send" at bounding box center [469, 245] width 10 height 4
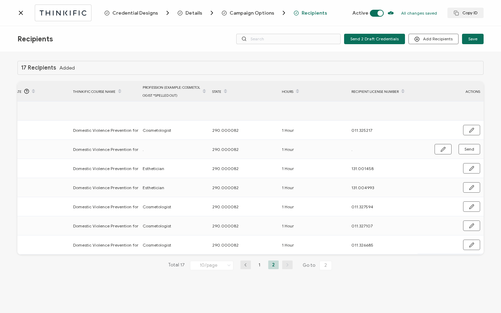
click at [19, 15] on icon at bounding box center [20, 12] width 7 height 7
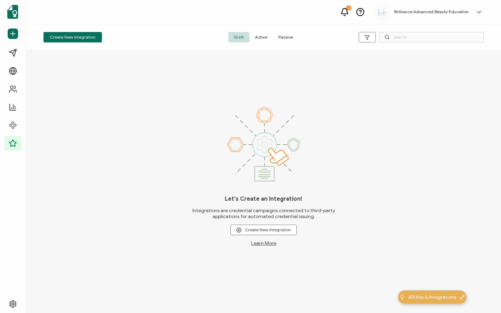
click at [251, 35] on span "Active" at bounding box center [260, 37] width 23 height 10
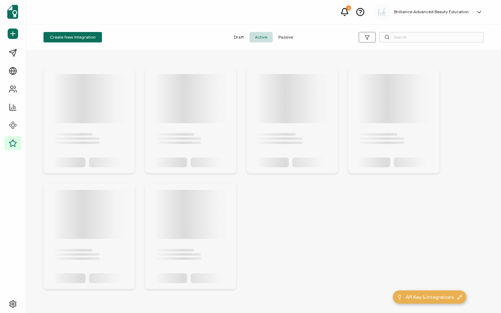
drag, startPoint x: 256, startPoint y: 36, endPoint x: 261, endPoint y: 36, distance: 4.9
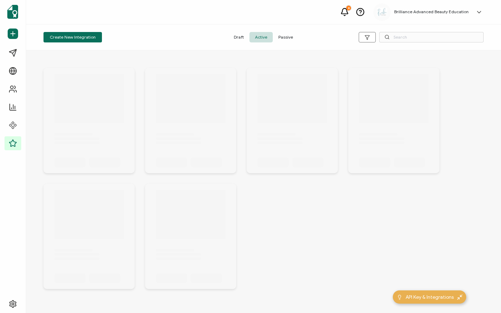
click at [257, 36] on span "Active" at bounding box center [260, 37] width 23 height 10
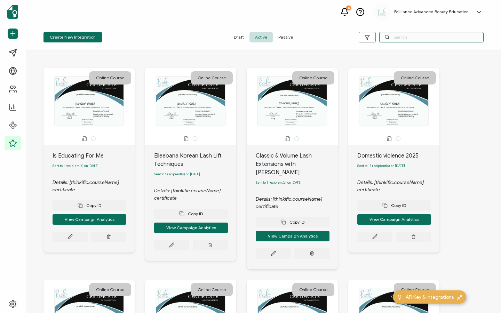
click at [410, 38] on input "text" at bounding box center [431, 37] width 104 height 10
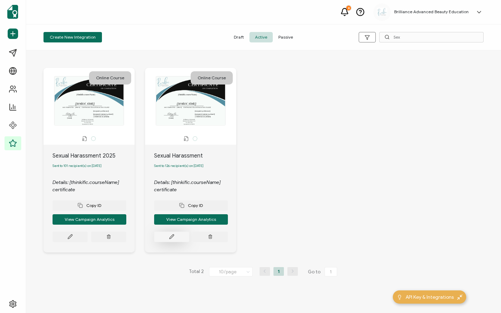
click at [173, 239] on icon at bounding box center [171, 236] width 5 height 5
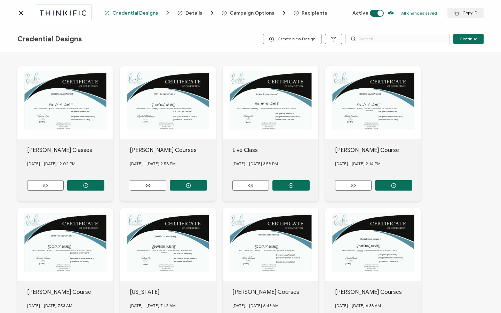
click at [304, 8] on div at bounding box center [267, 8] width 139 height 2
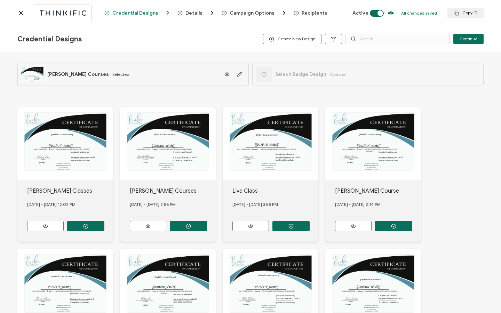
click at [304, 11] on span "Recipients" at bounding box center [314, 12] width 25 height 5
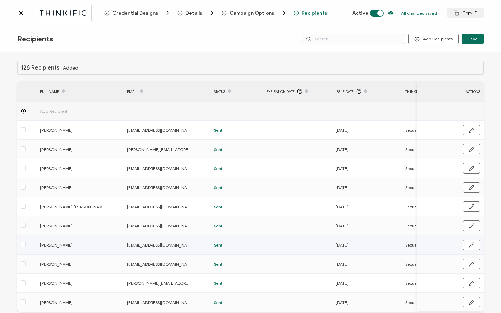
scroll to position [35, 0]
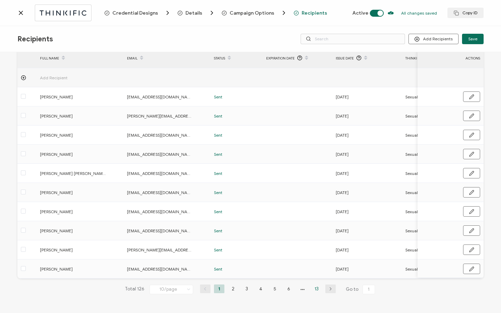
click at [314, 289] on li "13" at bounding box center [316, 289] width 10 height 9
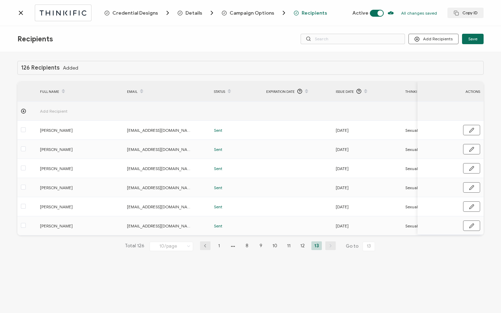
click at [24, 13] on icon at bounding box center [20, 12] width 7 height 7
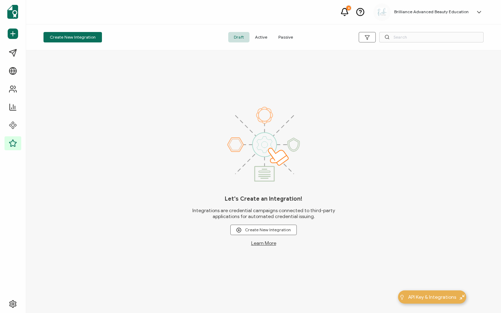
click at [261, 38] on span "Active" at bounding box center [260, 37] width 23 height 10
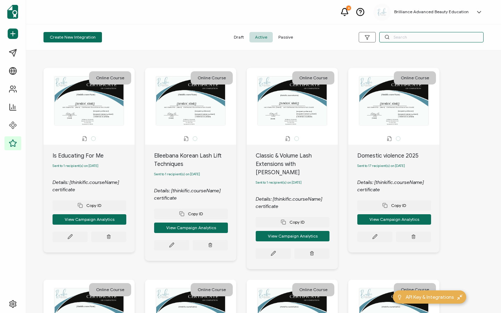
click at [398, 36] on input "text" at bounding box center [431, 37] width 104 height 10
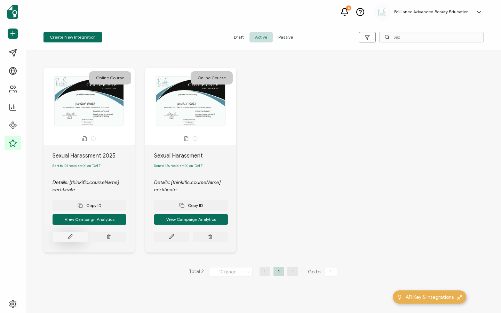
click at [72, 242] on button at bounding box center [70, 237] width 35 height 10
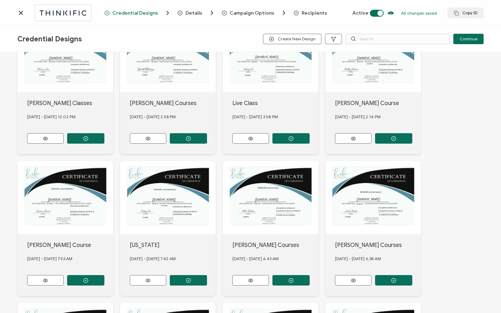
scroll to position [258, 0]
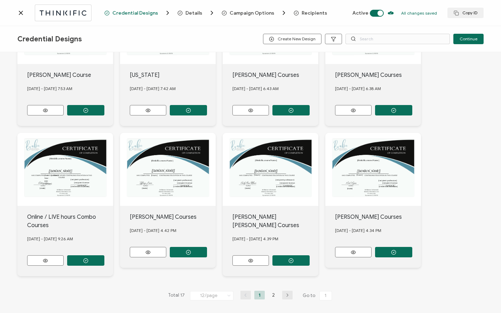
click at [312, 13] on span "Recipients" at bounding box center [314, 12] width 25 height 5
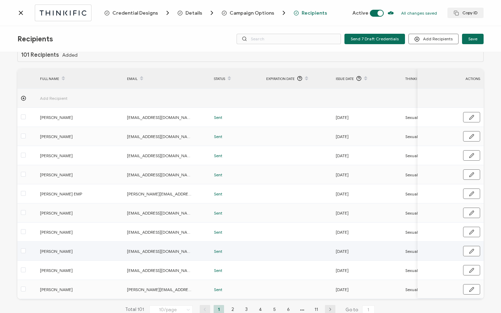
scroll to position [35, 0]
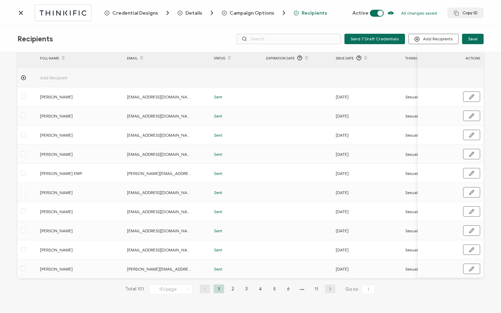
click at [312, 287] on li "11" at bounding box center [316, 289] width 10 height 9
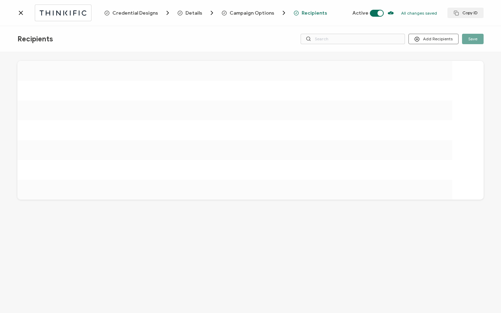
scroll to position [0, 0]
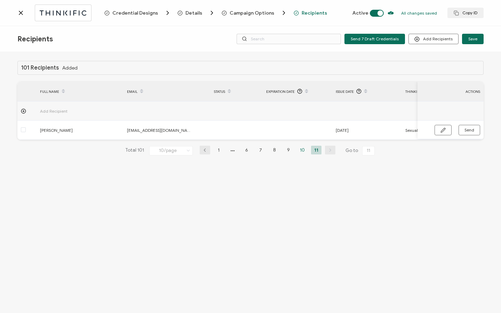
click at [305, 152] on li "10" at bounding box center [302, 150] width 10 height 9
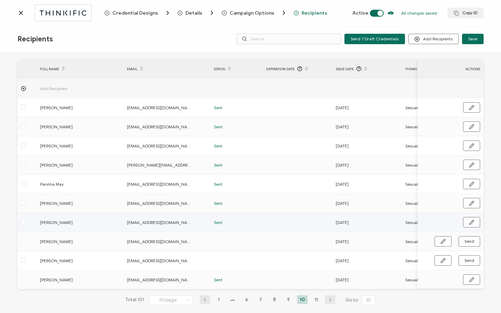
scroll to position [35, 0]
